Goal: Task Accomplishment & Management: Complete application form

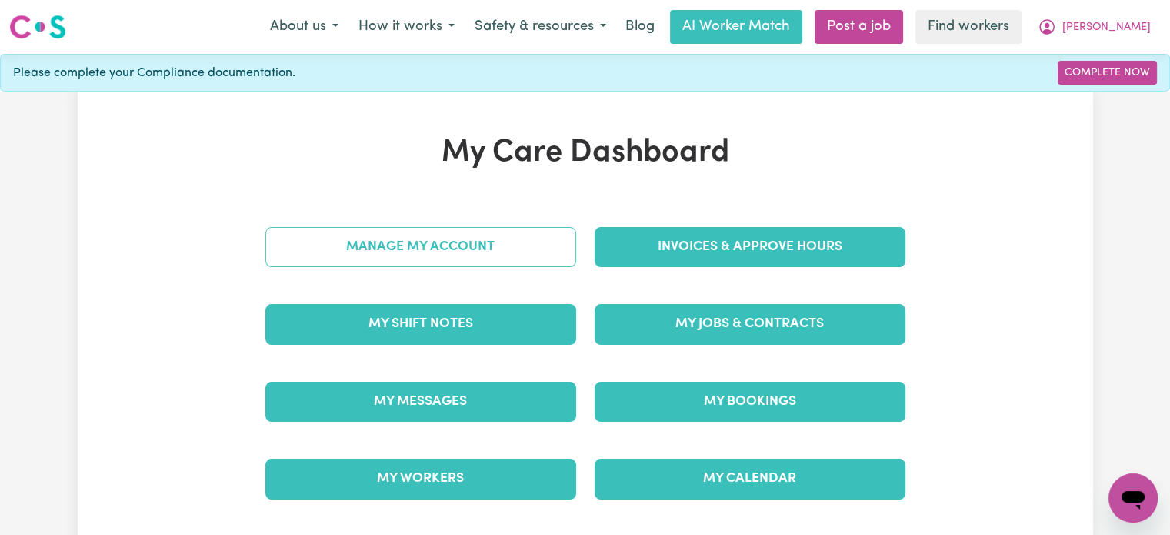
click at [505, 238] on link "Manage My Account" at bounding box center [420, 247] width 311 height 40
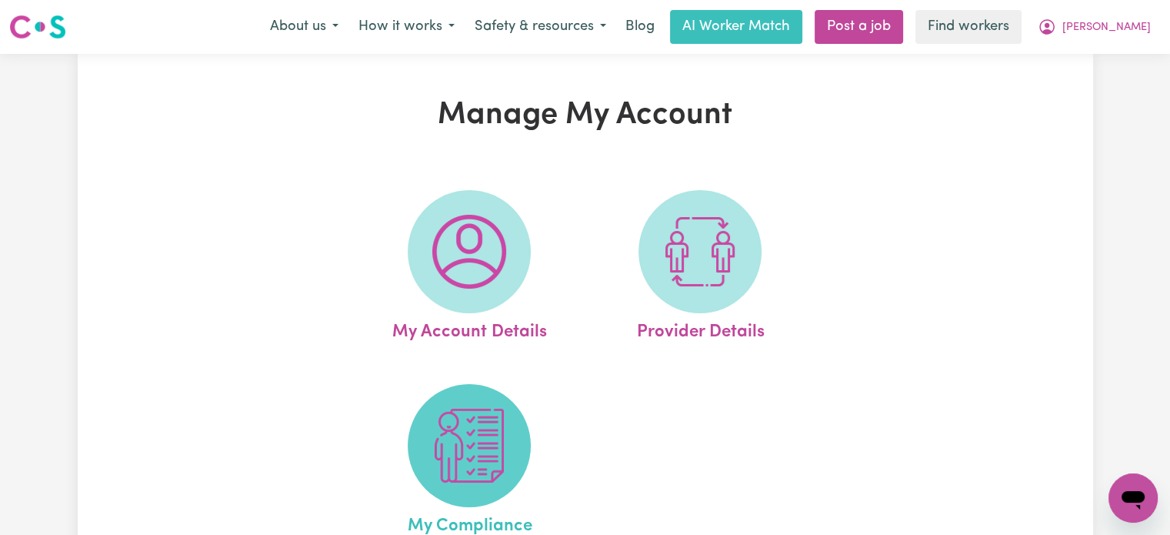
click at [440, 442] on img at bounding box center [469, 445] width 74 height 74
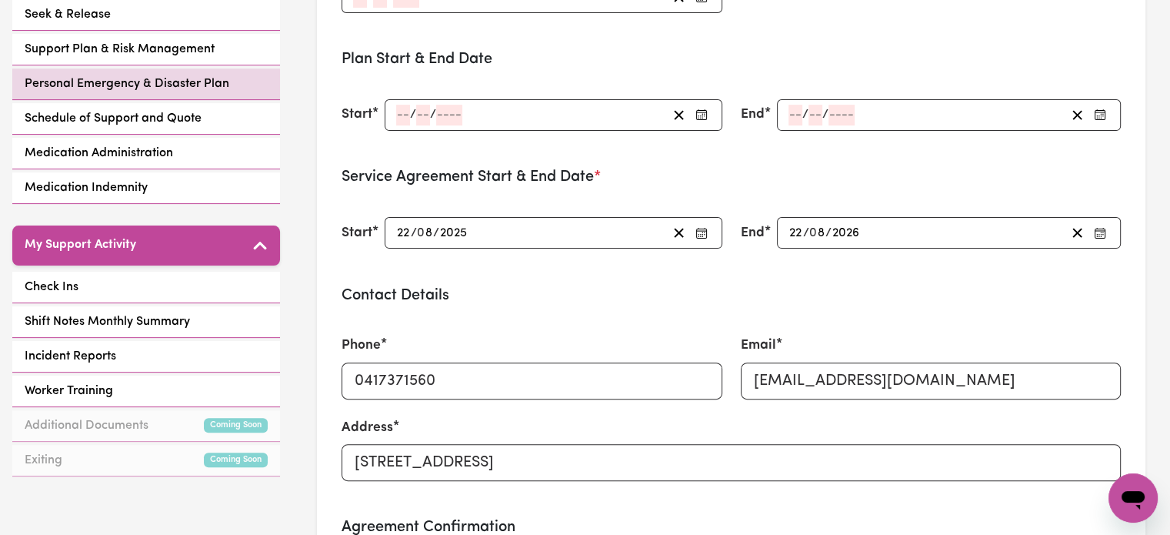
scroll to position [429, 0]
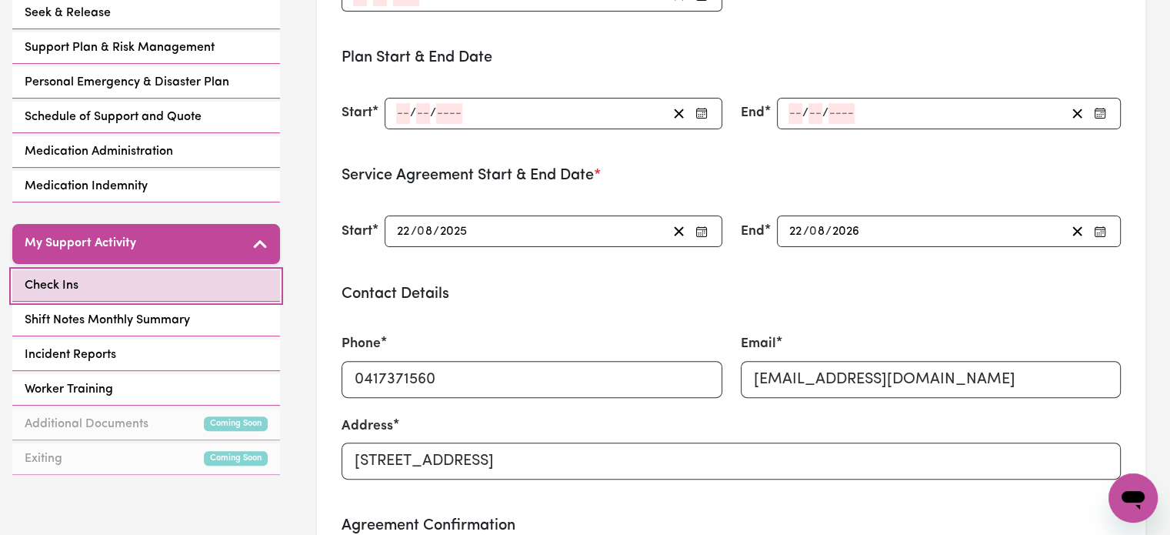
click at [199, 278] on link "Check Ins" at bounding box center [146, 286] width 268 height 32
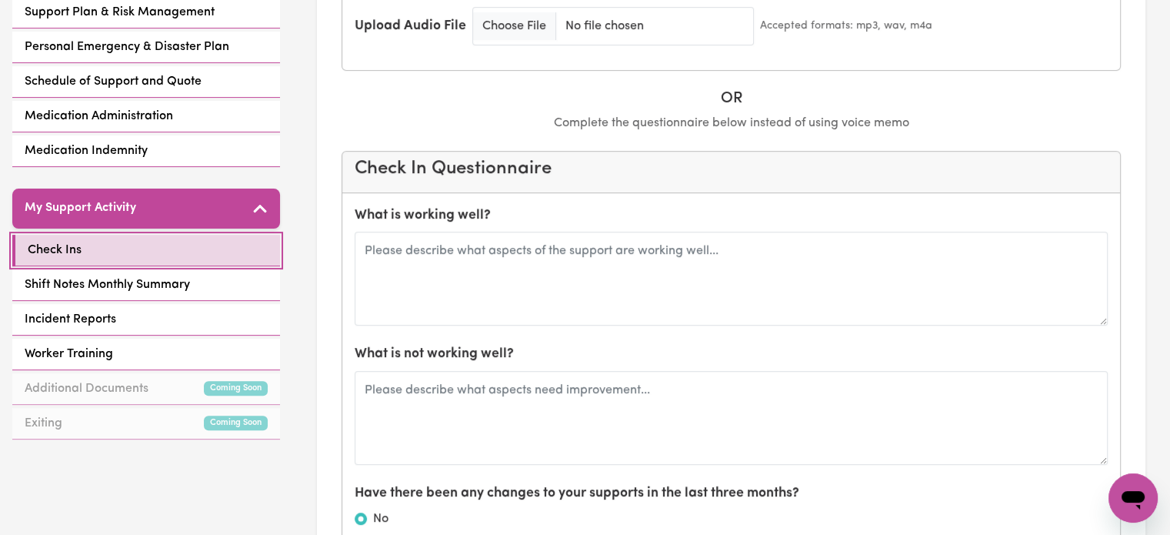
scroll to position [469, 0]
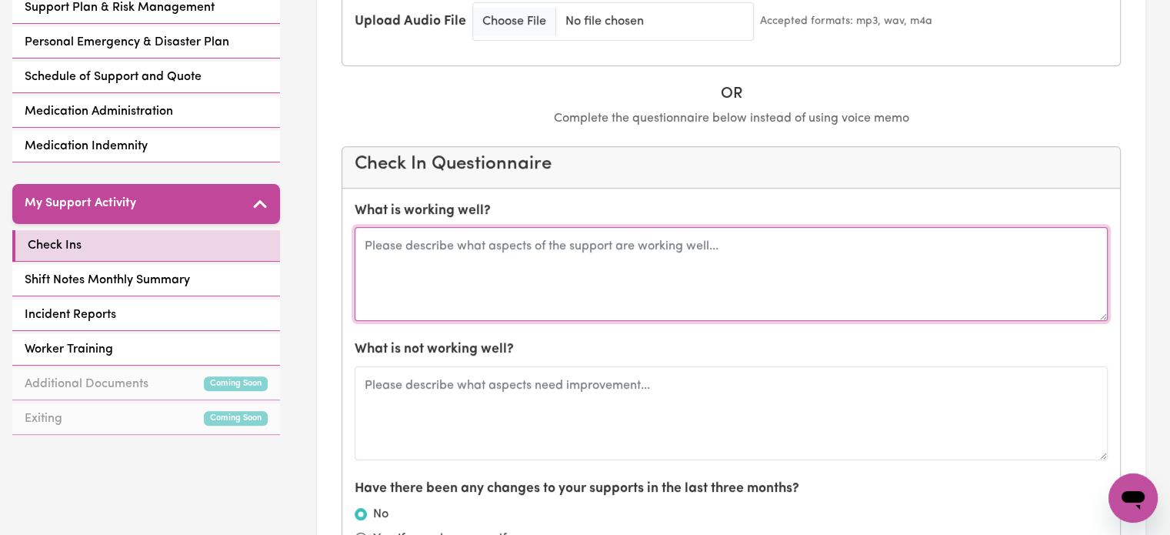
click at [529, 227] on textarea at bounding box center [731, 274] width 753 height 94
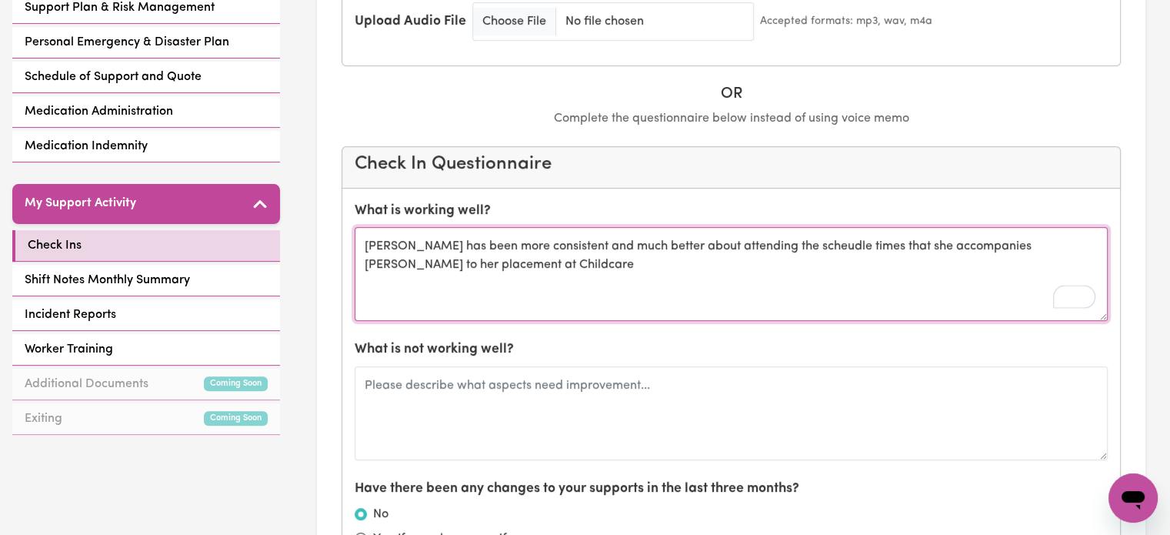
type textarea "[PERSON_NAME] has been more consistent and much better about attending the sche…"
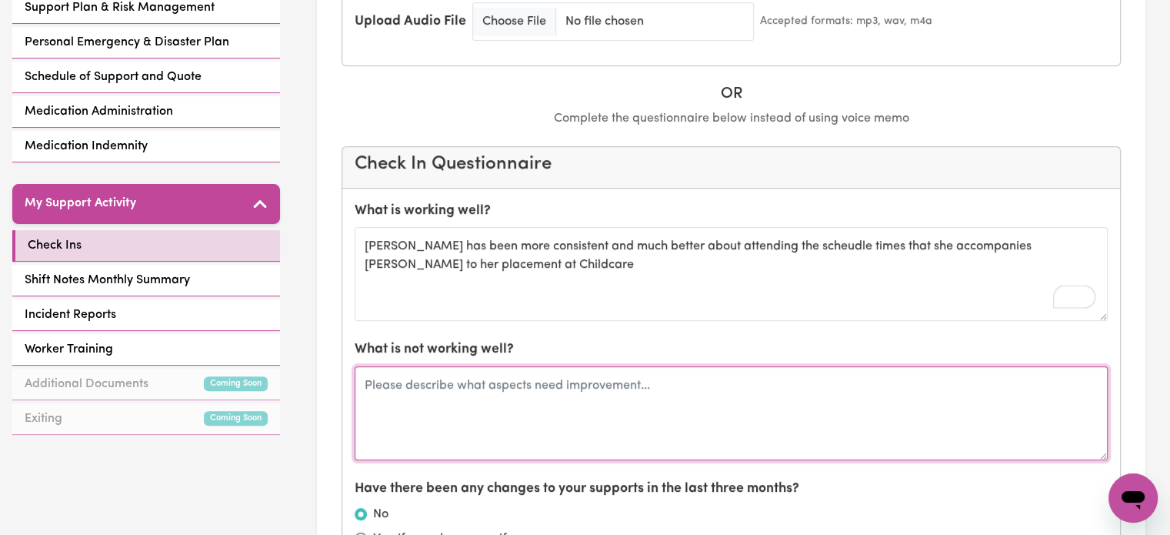
click at [514, 366] on textarea at bounding box center [731, 413] width 753 height 94
type textarea "M"
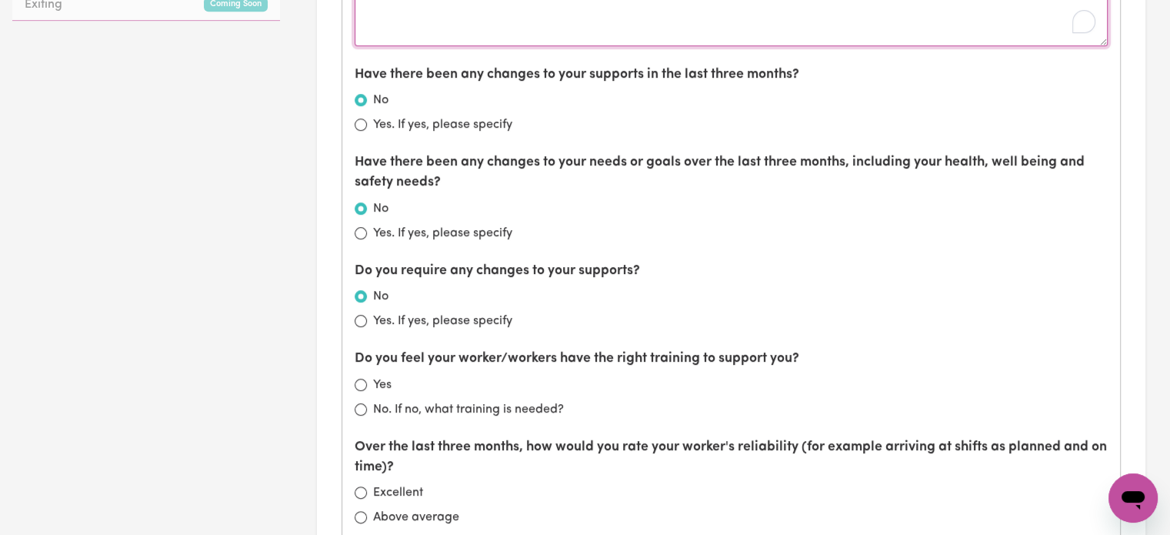
scroll to position [919, 0]
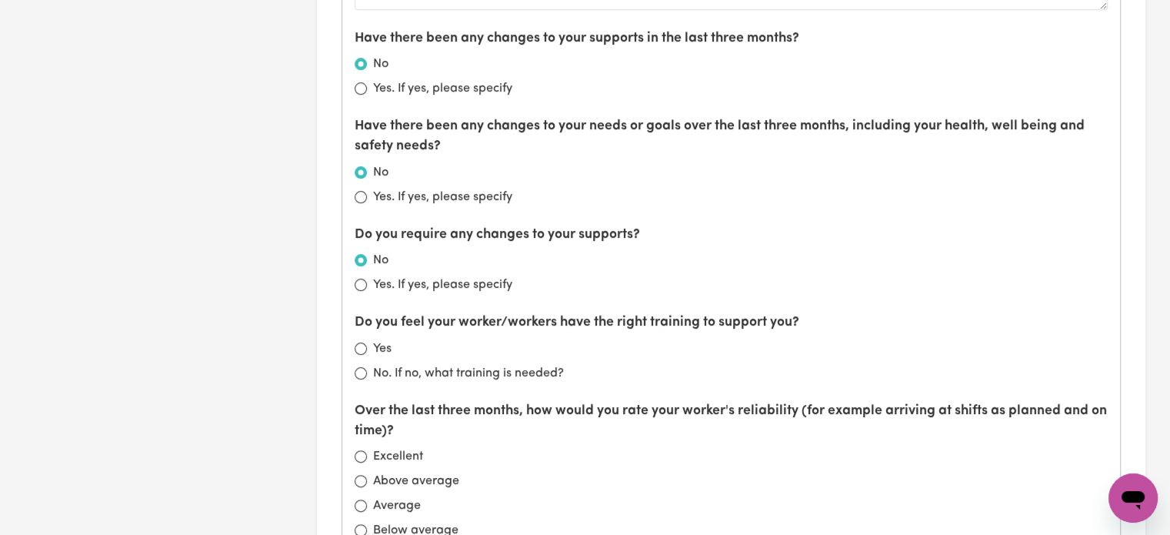
click at [376, 339] on label "Yes" at bounding box center [382, 348] width 18 height 18
click at [367, 342] on input "Yes" at bounding box center [361, 348] width 12 height 12
radio input "true"
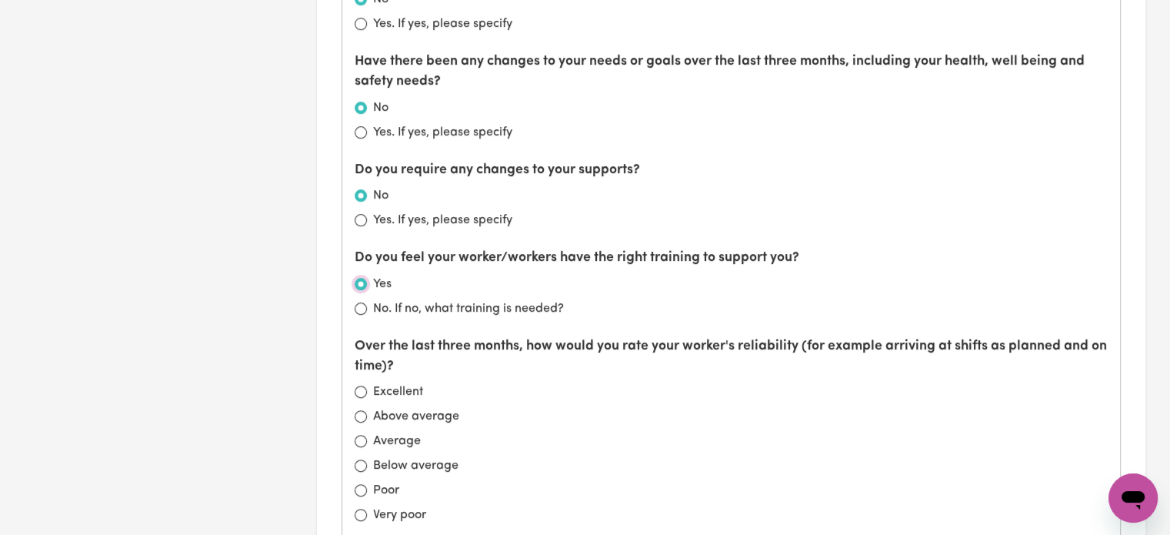
scroll to position [986, 0]
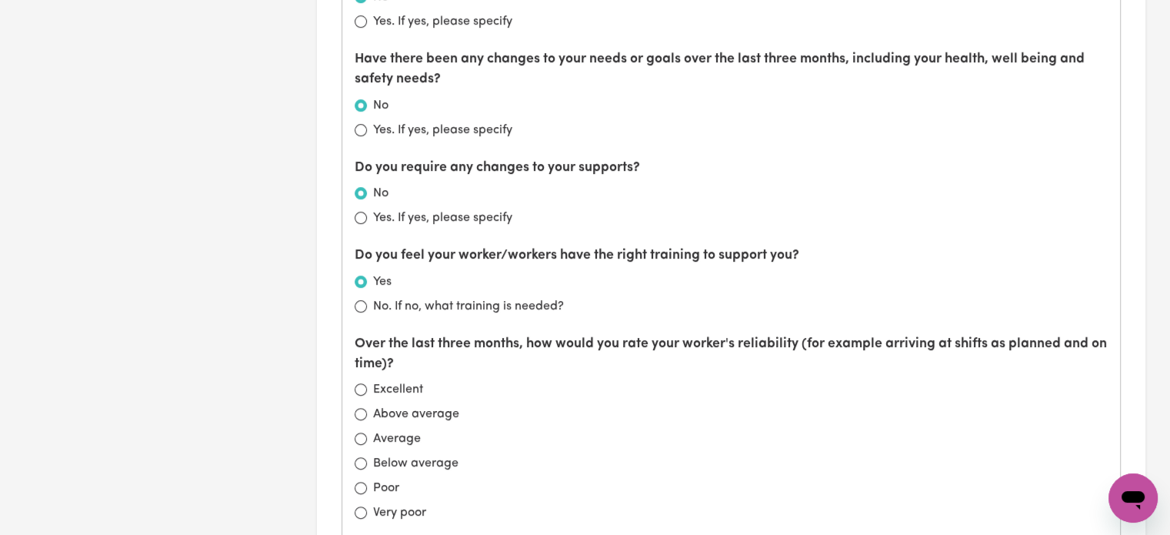
click at [400, 429] on label "Average" at bounding box center [397, 438] width 48 height 18
click at [367, 432] on input "Average" at bounding box center [361, 438] width 12 height 12
radio input "true"
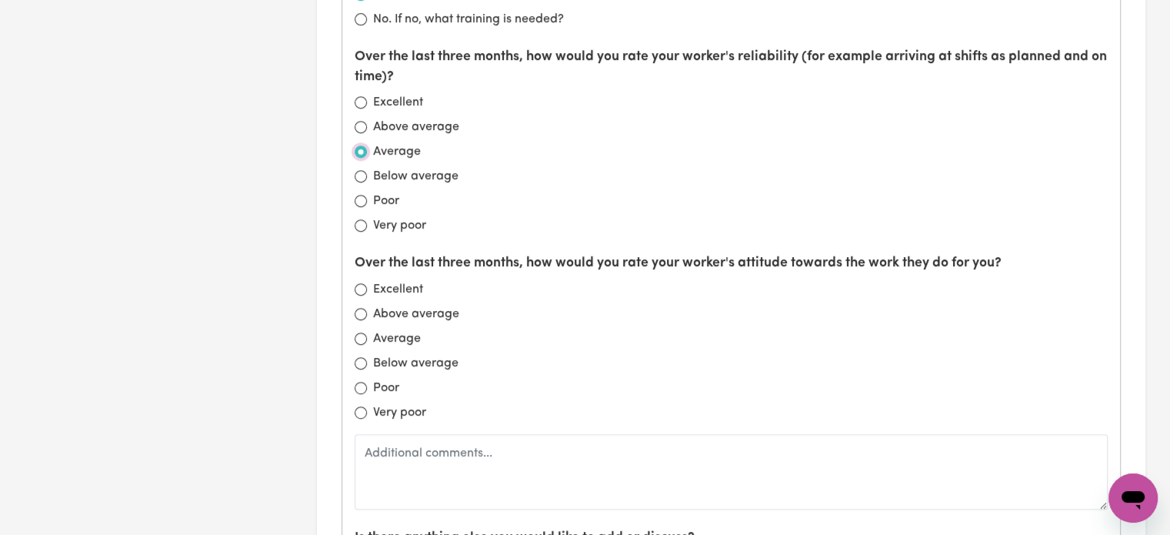
scroll to position [1274, 0]
drag, startPoint x: 392, startPoint y: 305, endPoint x: 401, endPoint y: 293, distance: 14.9
click at [401, 293] on div "Over the last three months, how would you rate your worker's attitude towards t…" at bounding box center [731, 379] width 753 height 255
click at [364, 332] on input "Average" at bounding box center [361, 338] width 12 height 12
radio input "true"
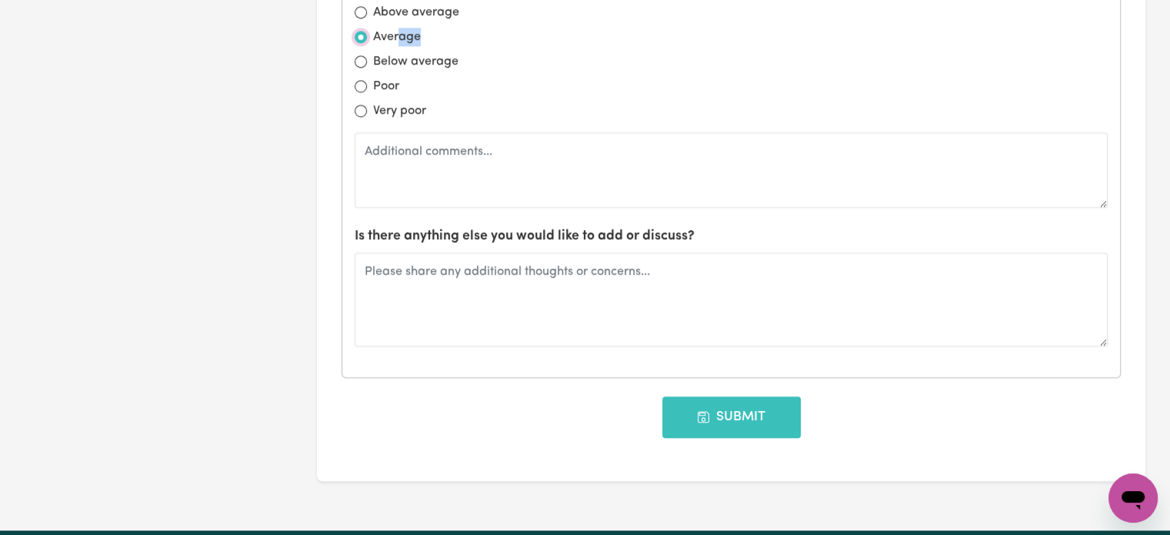
scroll to position [1575, 0]
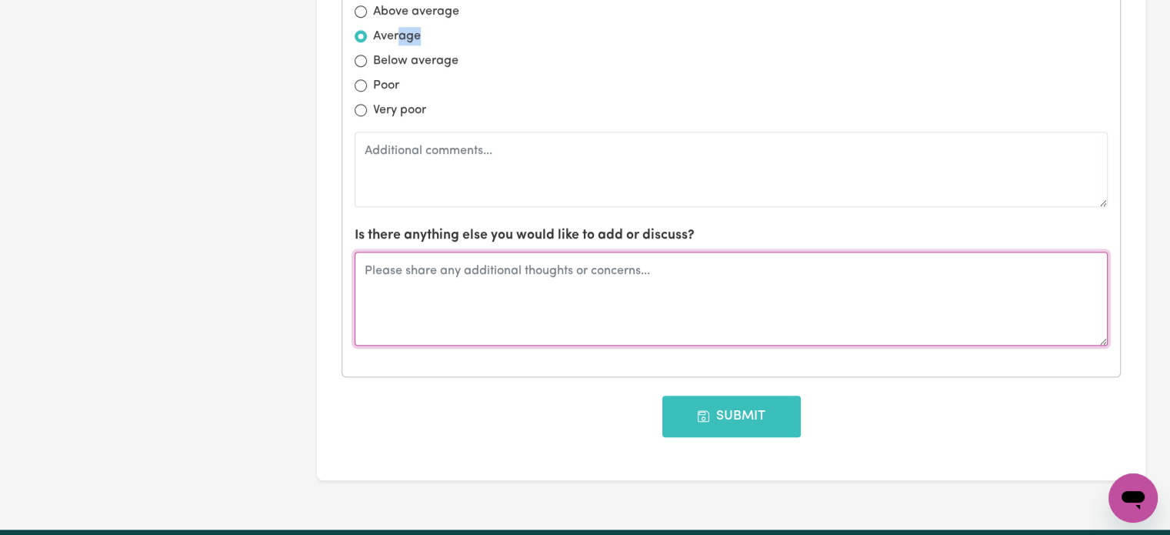
click at [411, 260] on textarea at bounding box center [731, 299] width 753 height 94
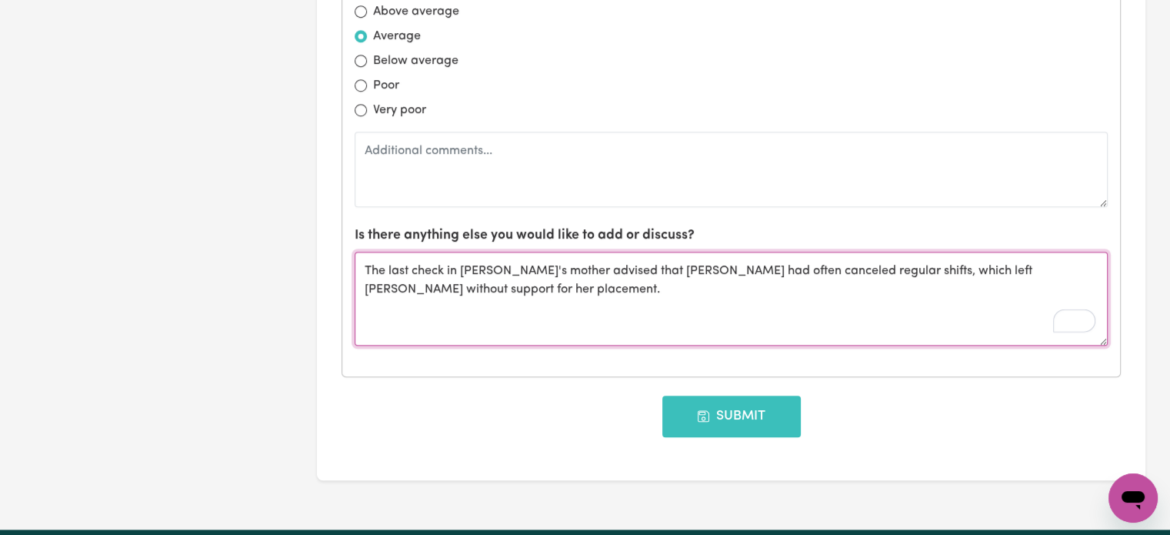
click at [822, 252] on textarea "The last check in [PERSON_NAME]'s mother advised that [PERSON_NAME] had often c…" at bounding box center [731, 299] width 753 height 94
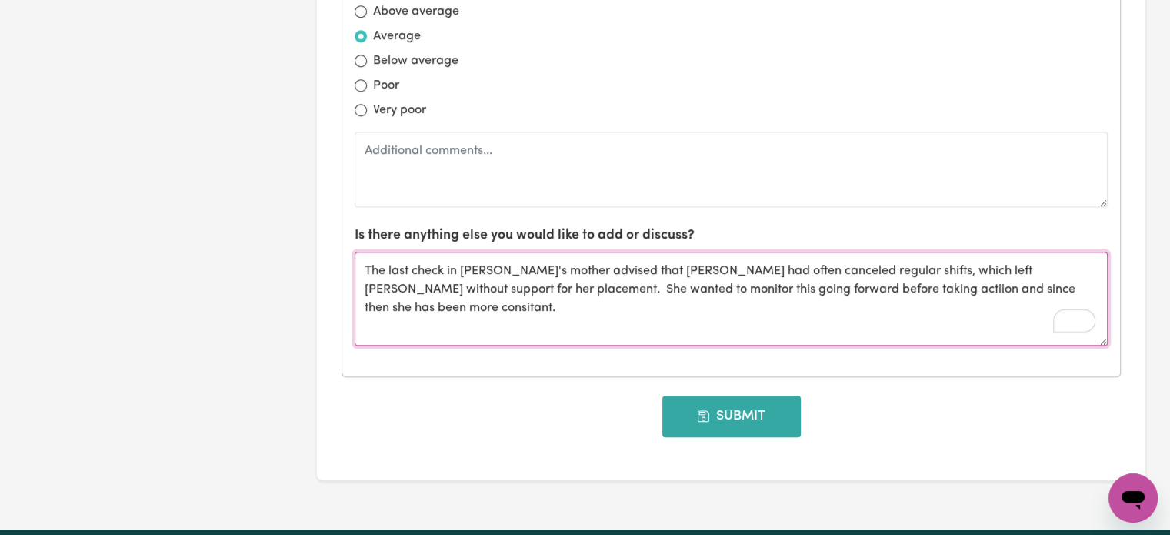
type textarea "The last check in [PERSON_NAME]'s mother advised that [PERSON_NAME] had often c…"
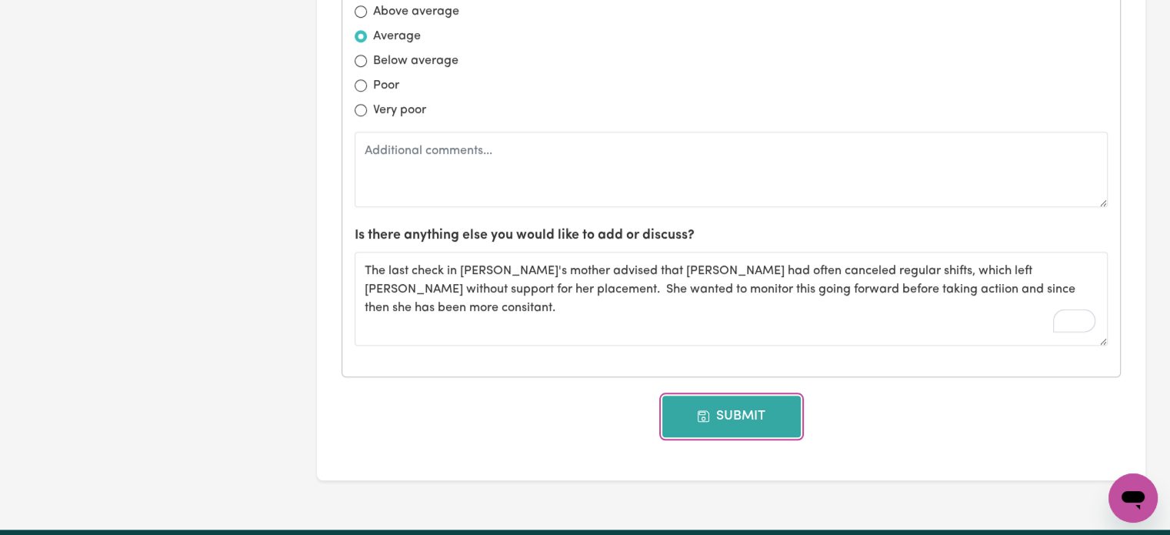
click at [728, 395] on button "Submit" at bounding box center [731, 416] width 138 height 42
